Goal: Check status: Check status

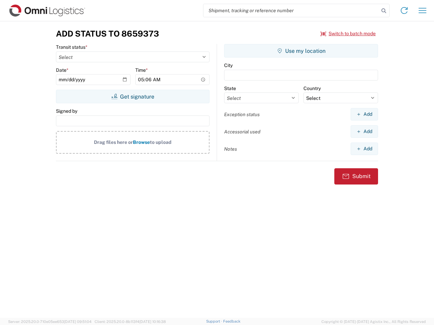
click at [291, 11] on input "search" at bounding box center [291, 10] width 176 height 13
click at [384, 11] on icon at bounding box center [383, 10] width 9 height 9
click at [404, 11] on icon at bounding box center [404, 10] width 11 height 11
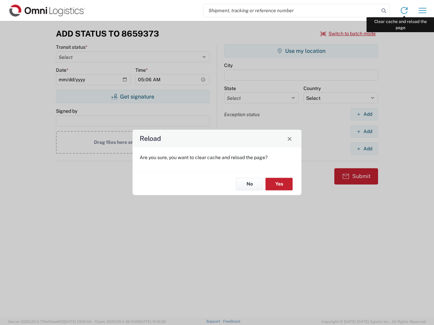
click at [422, 11] on div "Reload Are you sure, you want to clear cache and reload the page? No Yes" at bounding box center [217, 162] width 434 height 325
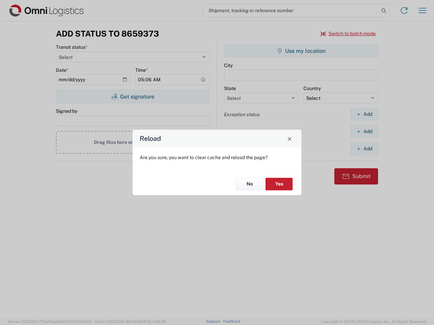
click at [348, 34] on div "Reload Are you sure, you want to clear cache and reload the page? No Yes" at bounding box center [217, 162] width 434 height 325
click at [133, 97] on div "Reload Are you sure, you want to clear cache and reload the page? No Yes" at bounding box center [217, 162] width 434 height 325
click at [301, 51] on div "Reload Are you sure, you want to clear cache and reload the page? No Yes" at bounding box center [217, 162] width 434 height 325
click at [364, 114] on div "Reload Are you sure, you want to clear cache and reload the page? No Yes" at bounding box center [217, 162] width 434 height 325
click at [364, 132] on div "Reload Are you sure, you want to clear cache and reload the page? No Yes" at bounding box center [217, 162] width 434 height 325
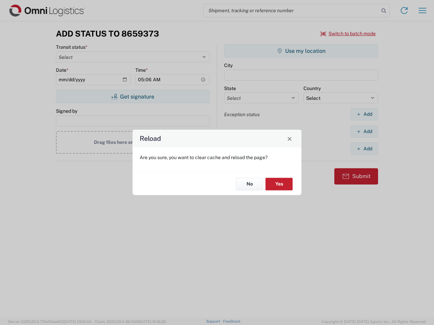
click at [364, 149] on div "Reload Are you sure, you want to clear cache and reload the page? No Yes" at bounding box center [217, 162] width 434 height 325
